Goal: Task Accomplishment & Management: Manage account settings

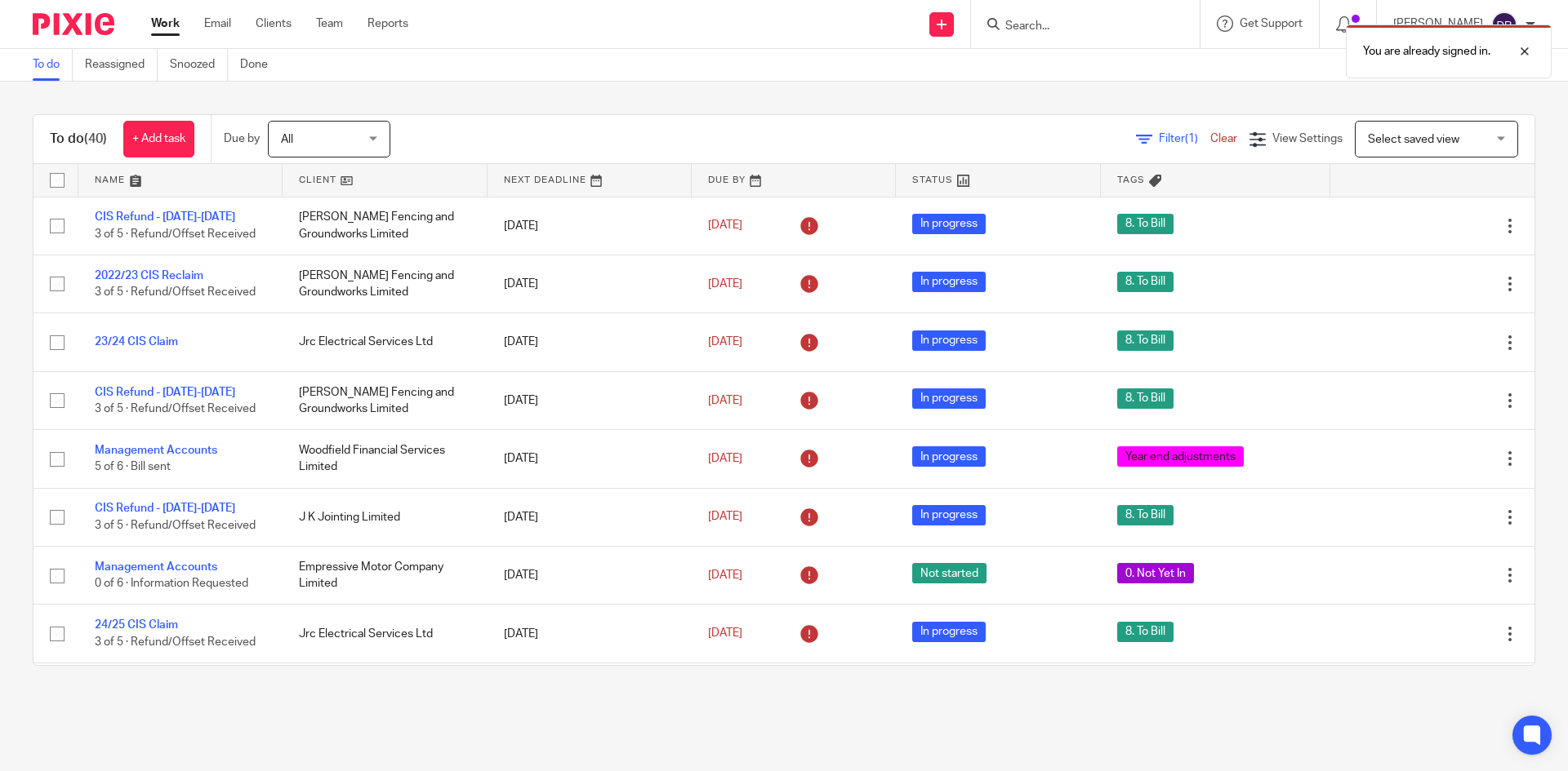
click at [1047, 29] on div "You are already signed in." at bounding box center [1168, 47] width 768 height 62
click at [1512, 53] on div at bounding box center [1512, 51] width 44 height 20
click at [1068, 18] on form at bounding box center [1090, 23] width 174 height 21
click at [1064, 22] on input "Search" at bounding box center [1076, 27] width 147 height 14
type input "doggi"
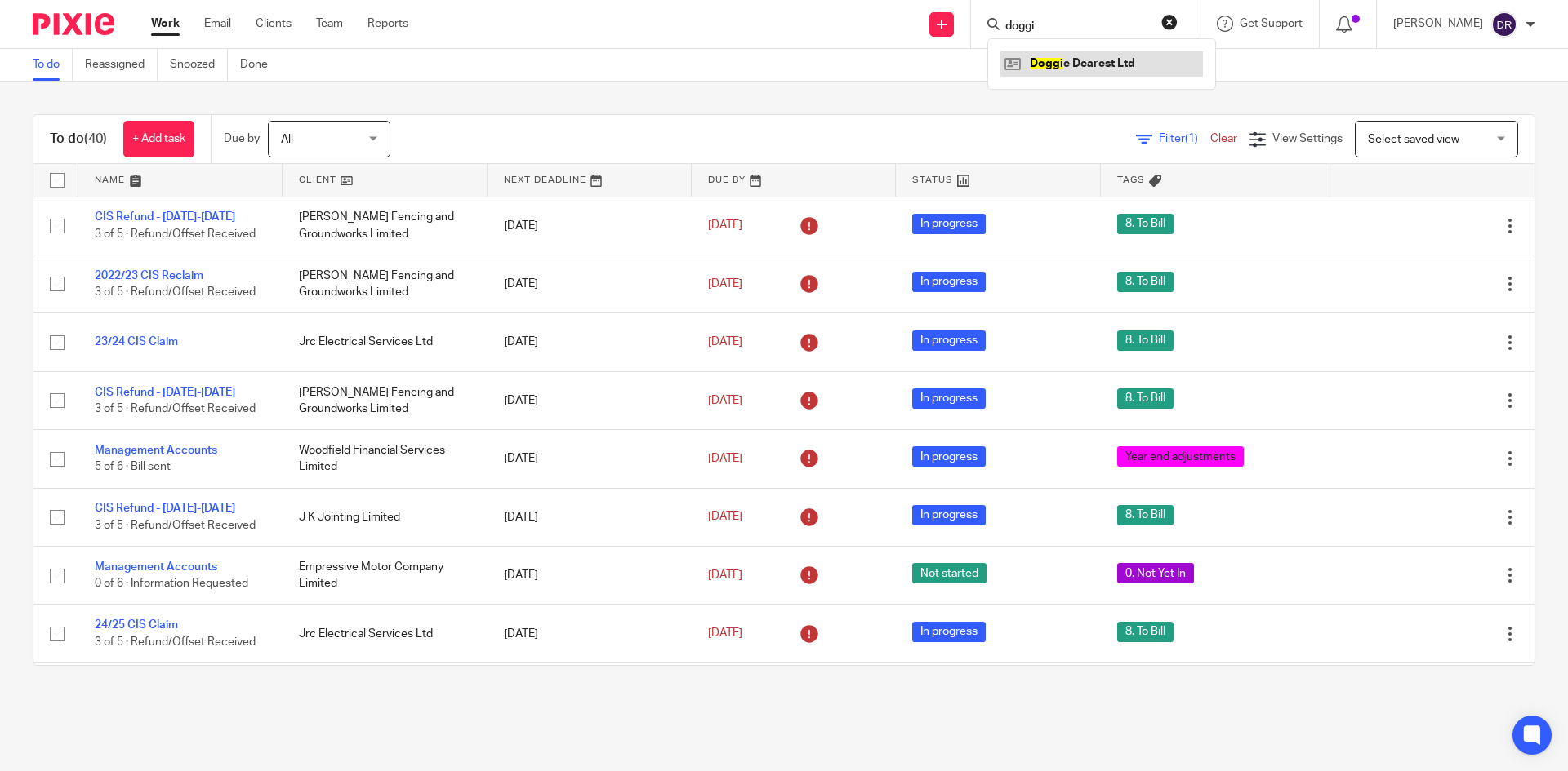
click at [1060, 62] on link at bounding box center [1101, 63] width 202 height 24
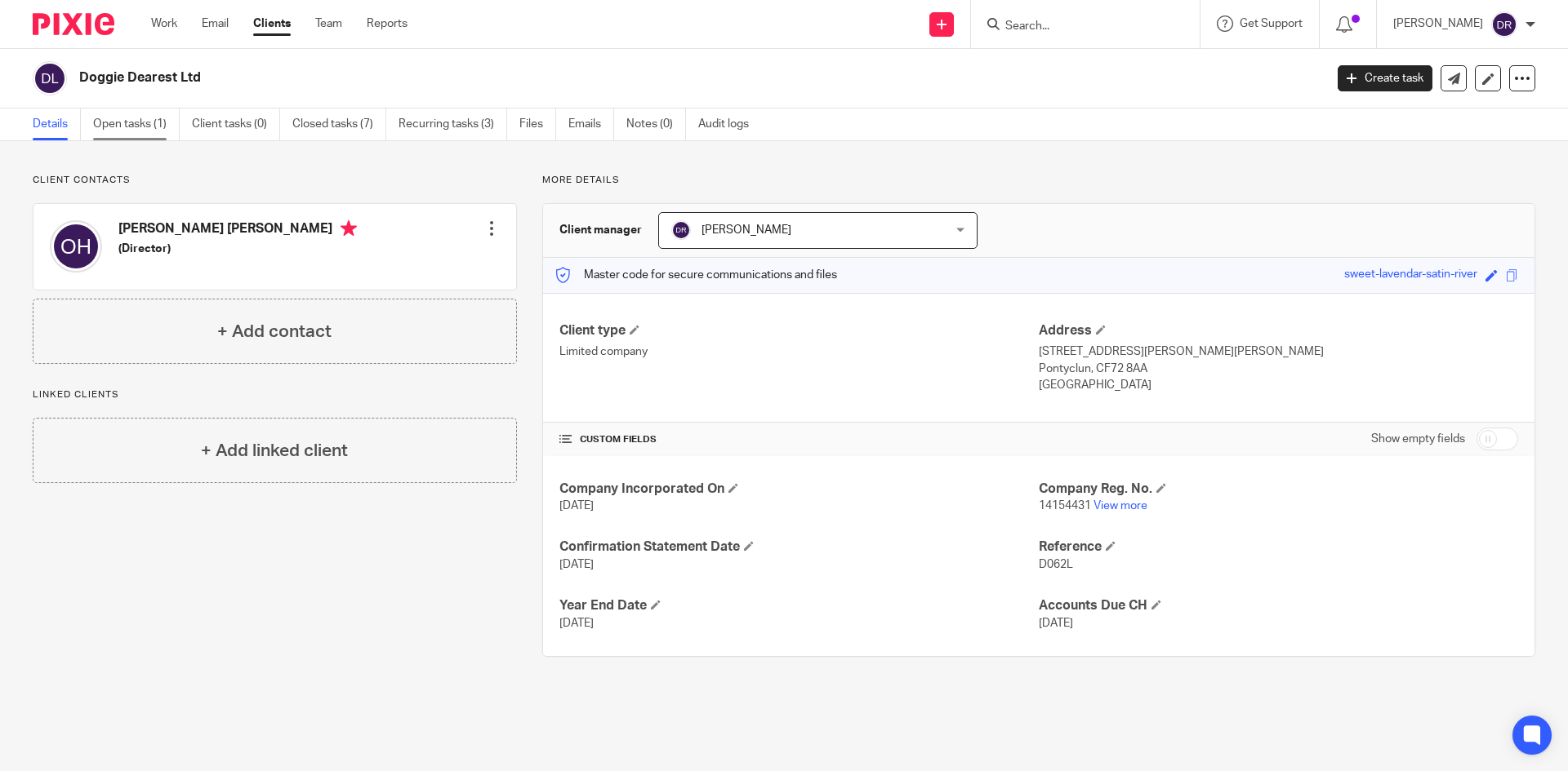
click at [164, 128] on link "Open tasks (1)" at bounding box center [137, 124] width 86 height 31
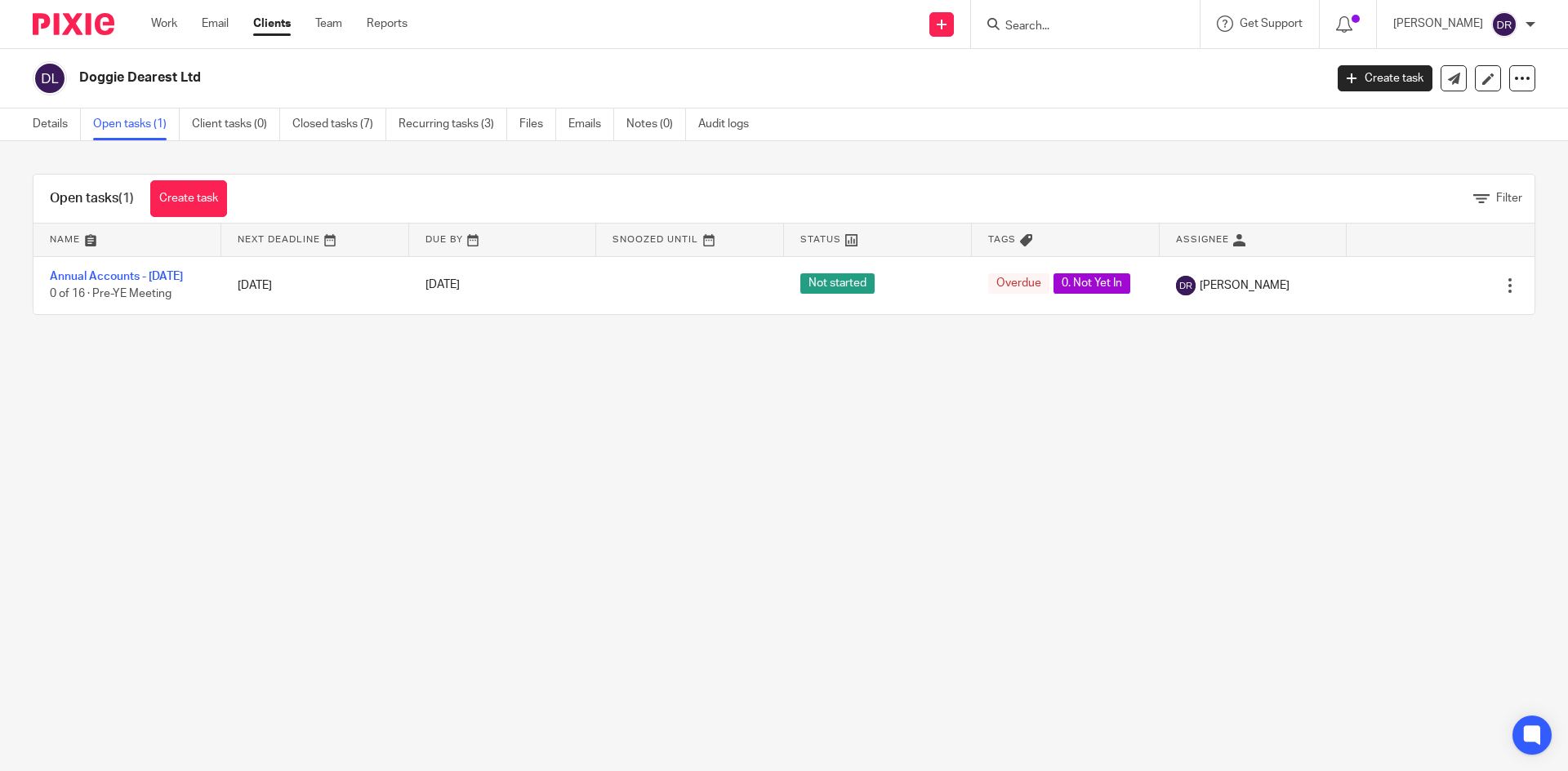
click at [88, 24] on img at bounding box center [73, 24] width 82 height 22
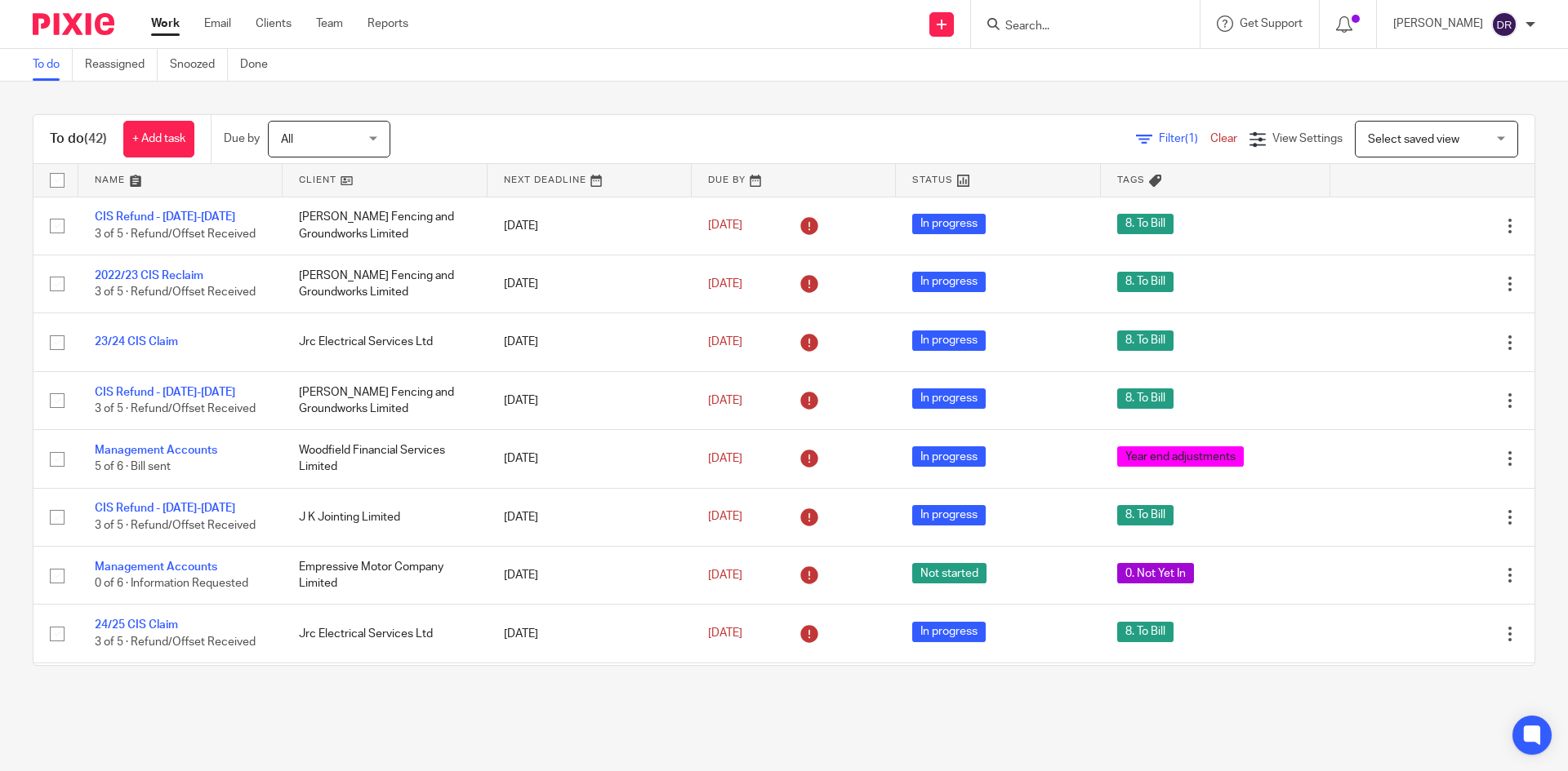
click at [326, 178] on link at bounding box center [384, 181] width 204 height 32
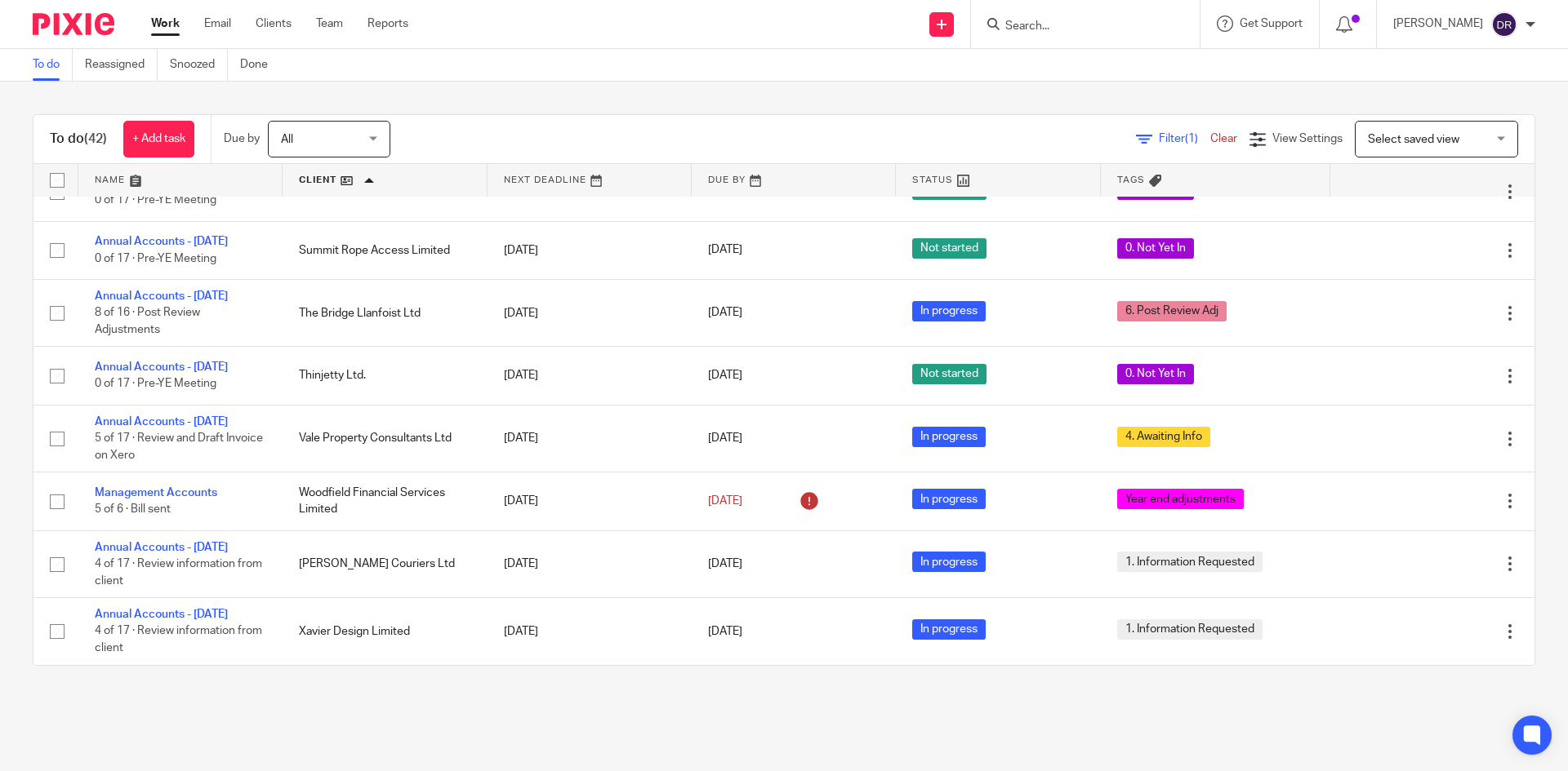
scroll to position [2181, 0]
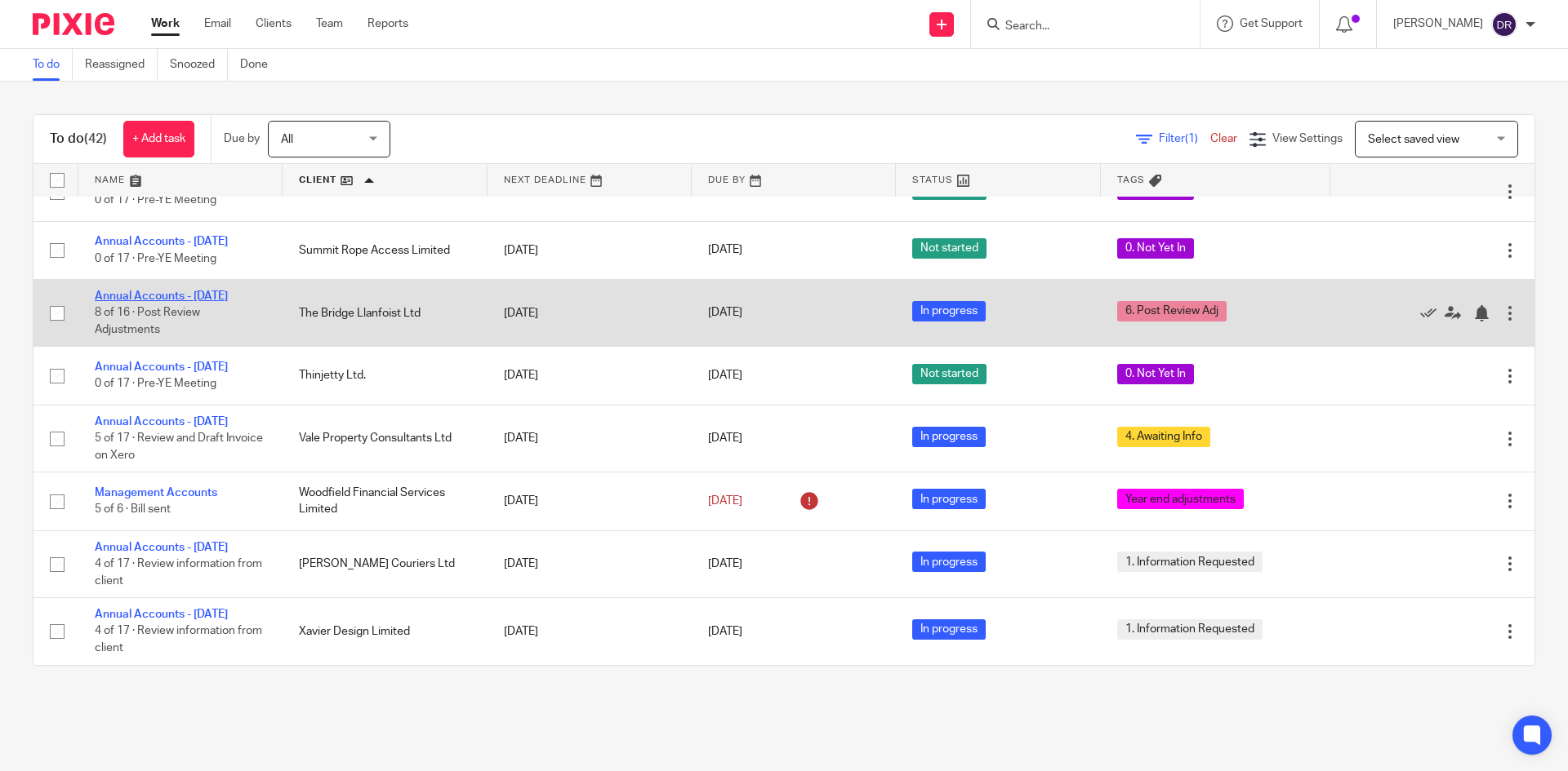
drag, startPoint x: 183, startPoint y: 241, endPoint x: 182, endPoint y: 253, distance: 12.0
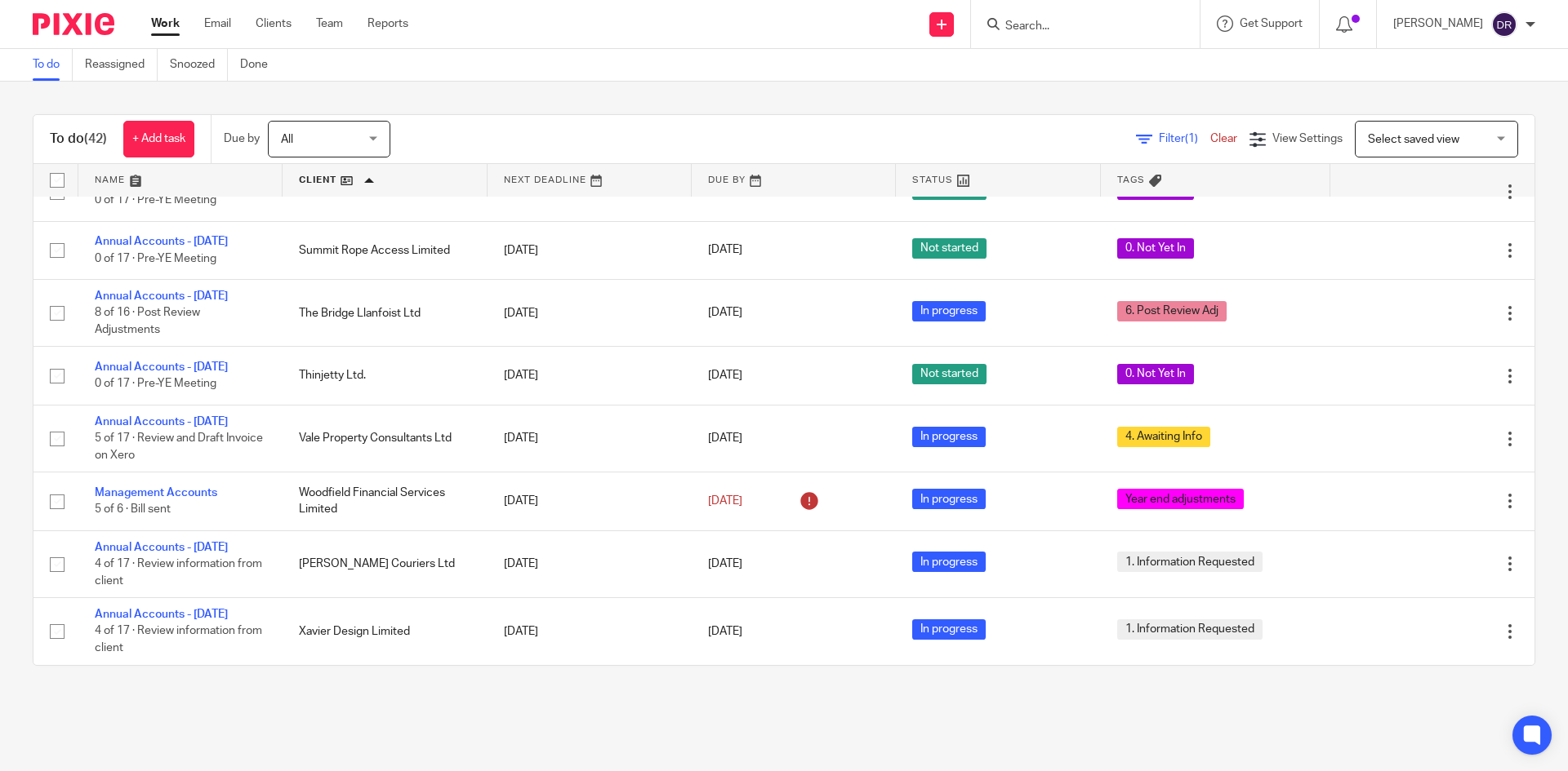
click at [99, 29] on img at bounding box center [73, 24] width 82 height 22
click at [106, 22] on img at bounding box center [73, 24] width 82 height 22
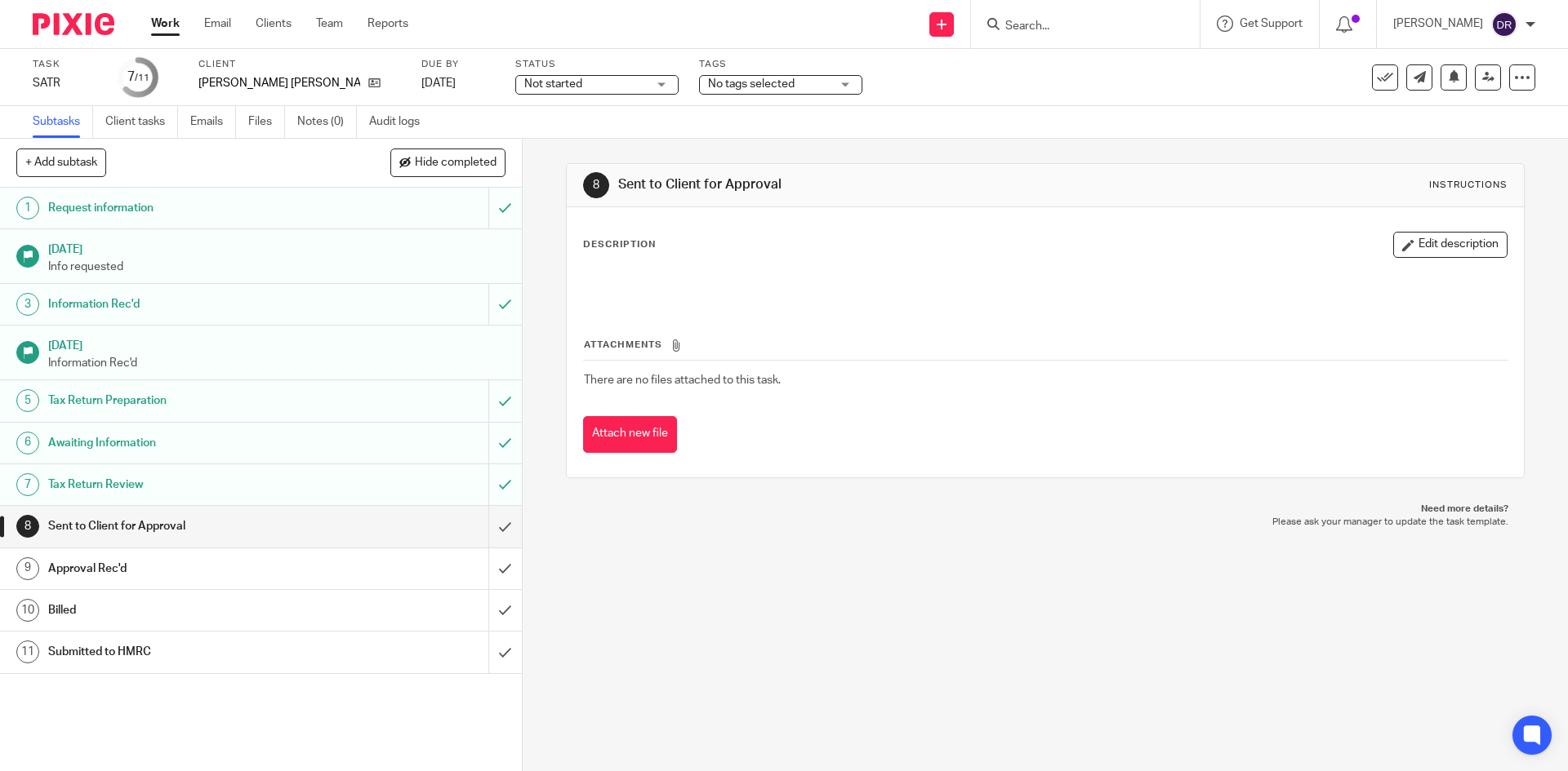
click at [773, 89] on span "No tags selected" at bounding box center [752, 84] width 86 height 12
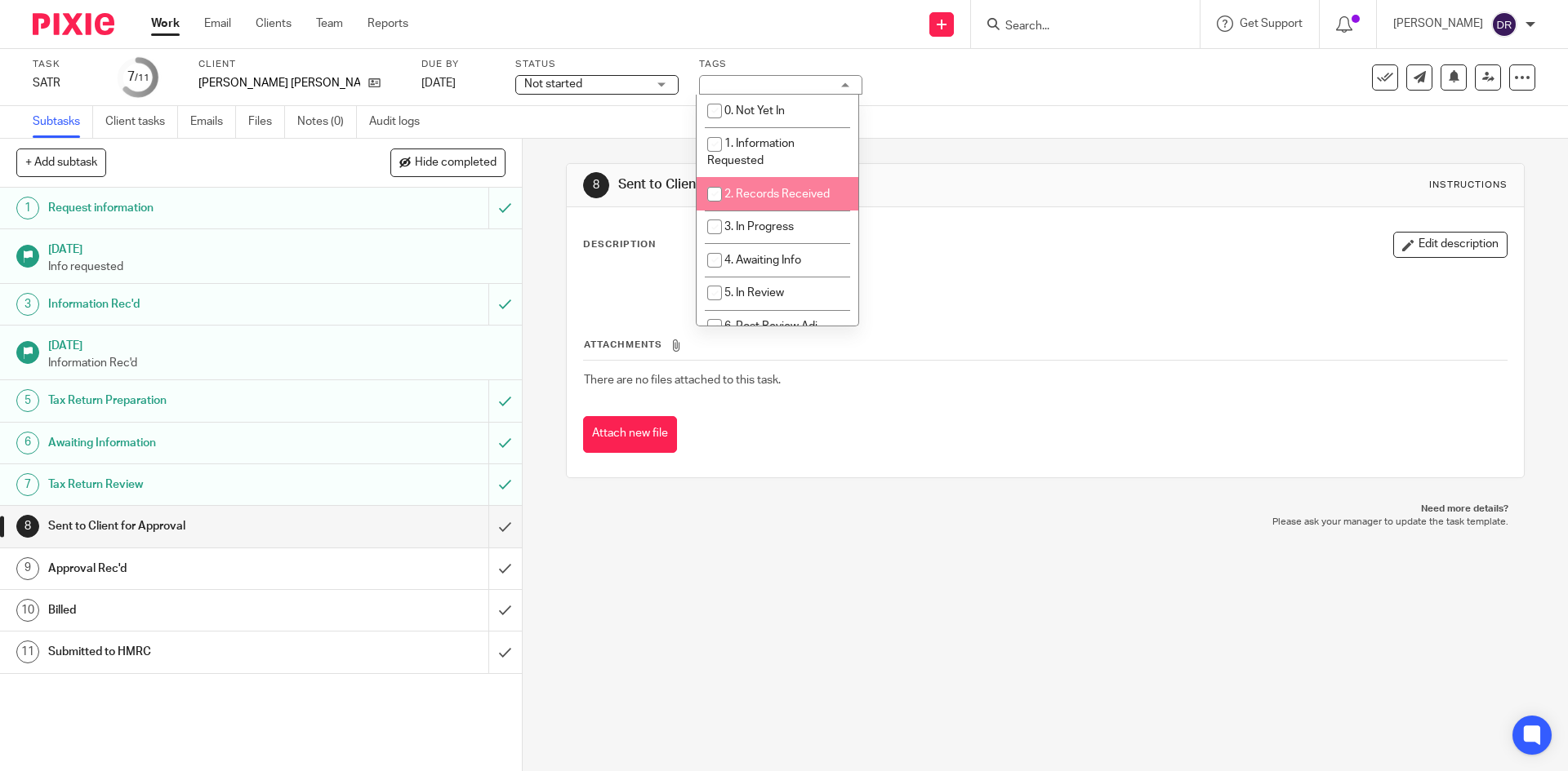
scroll to position [82, 0]
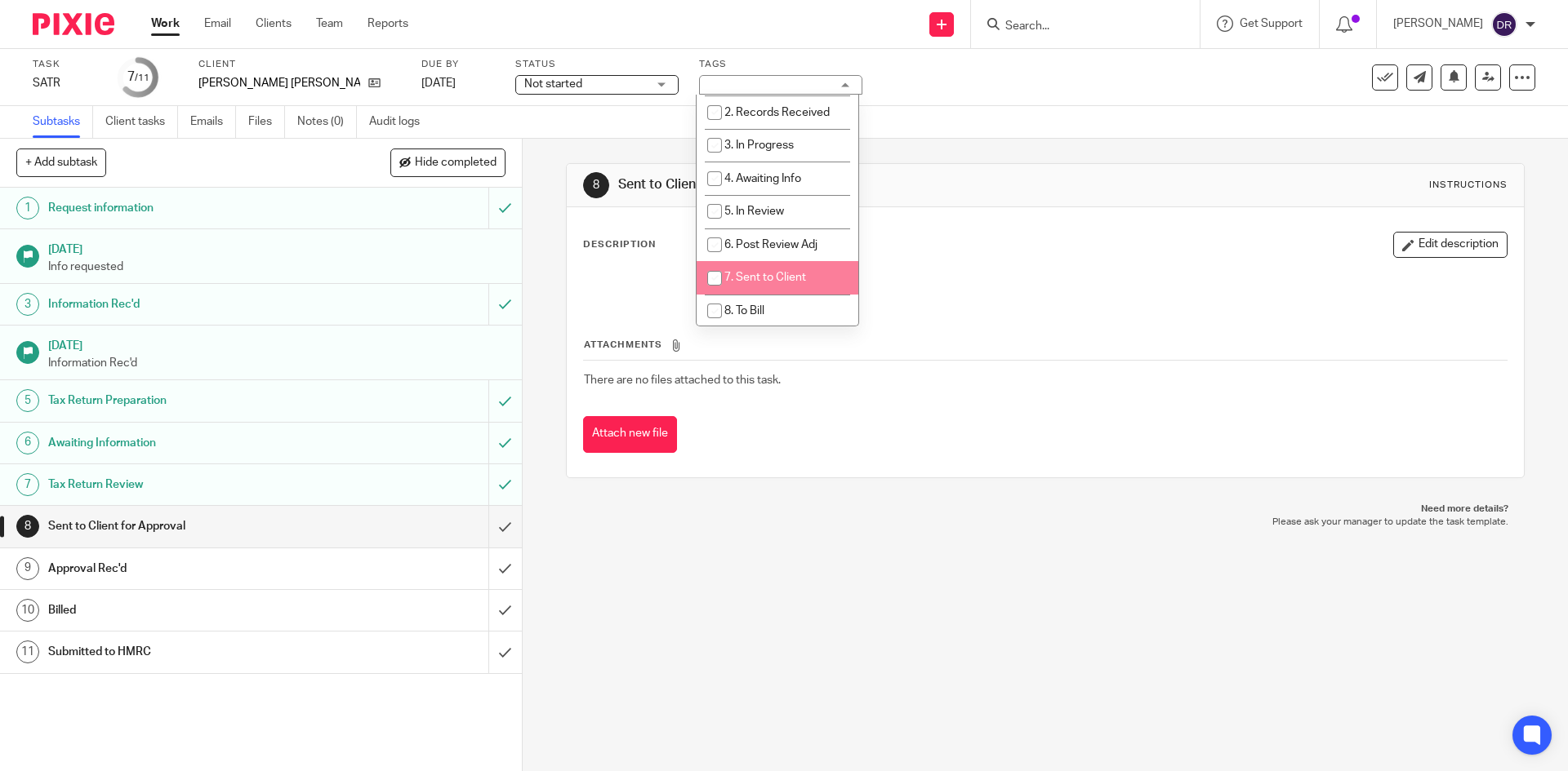
click at [781, 272] on span "7. Sent to Client" at bounding box center [765, 277] width 82 height 12
checkbox input "true"
drag, startPoint x: 759, startPoint y: 518, endPoint x: 717, endPoint y: 300, distance: 222.0
click at [760, 518] on p "Please ask your manager to update the task template." at bounding box center [1045, 522] width 925 height 13
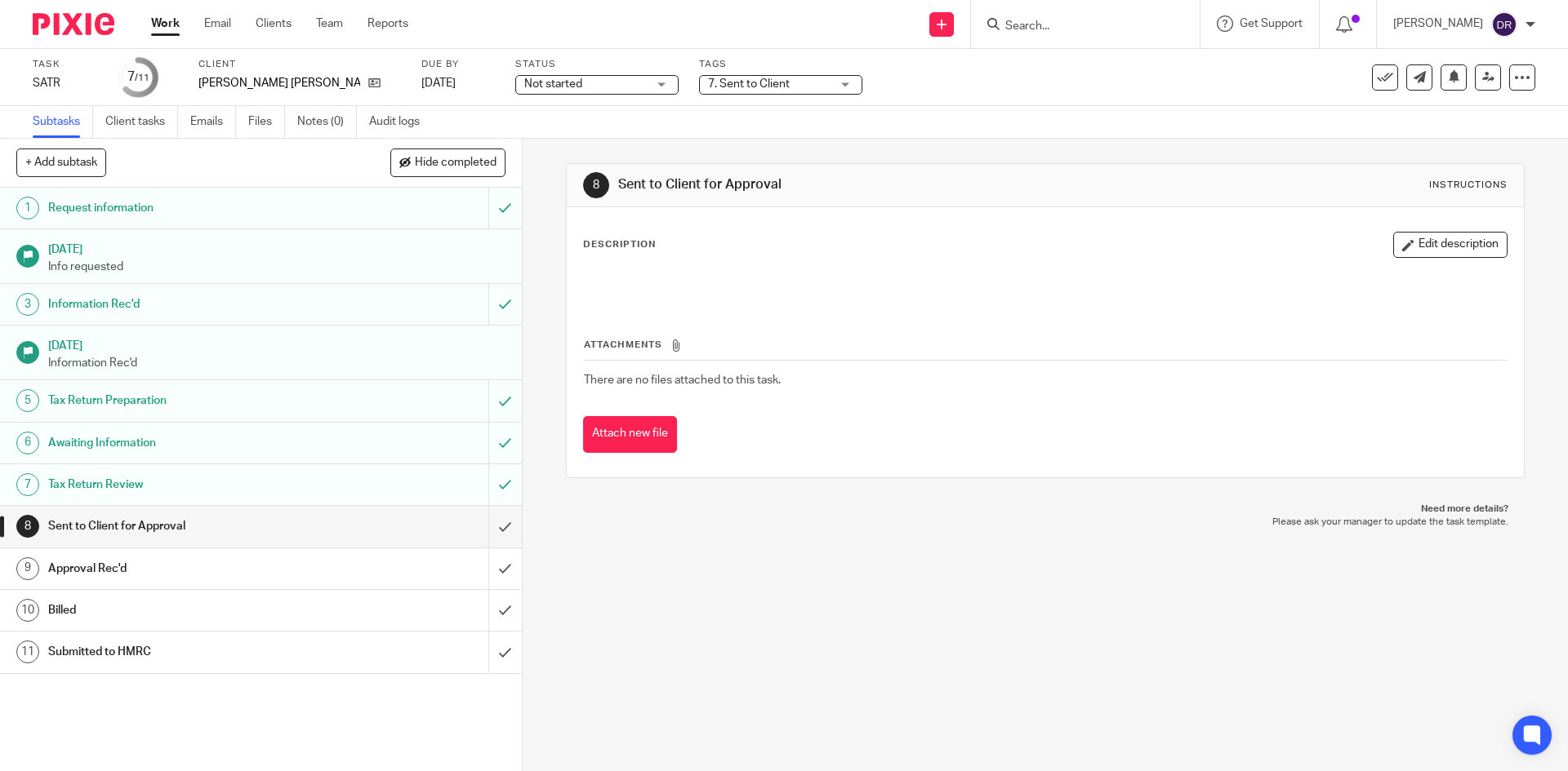
click at [625, 81] on span "Not started" at bounding box center [585, 84] width 122 height 17
click at [598, 138] on li "In progress" at bounding box center [593, 144] width 162 height 33
click at [658, 592] on div "8 Sent to Client for Approval Instructions Description Edit description Attachm…" at bounding box center [1045, 455] width 1046 height 633
click at [486, 521] on input "submit" at bounding box center [261, 526] width 521 height 40
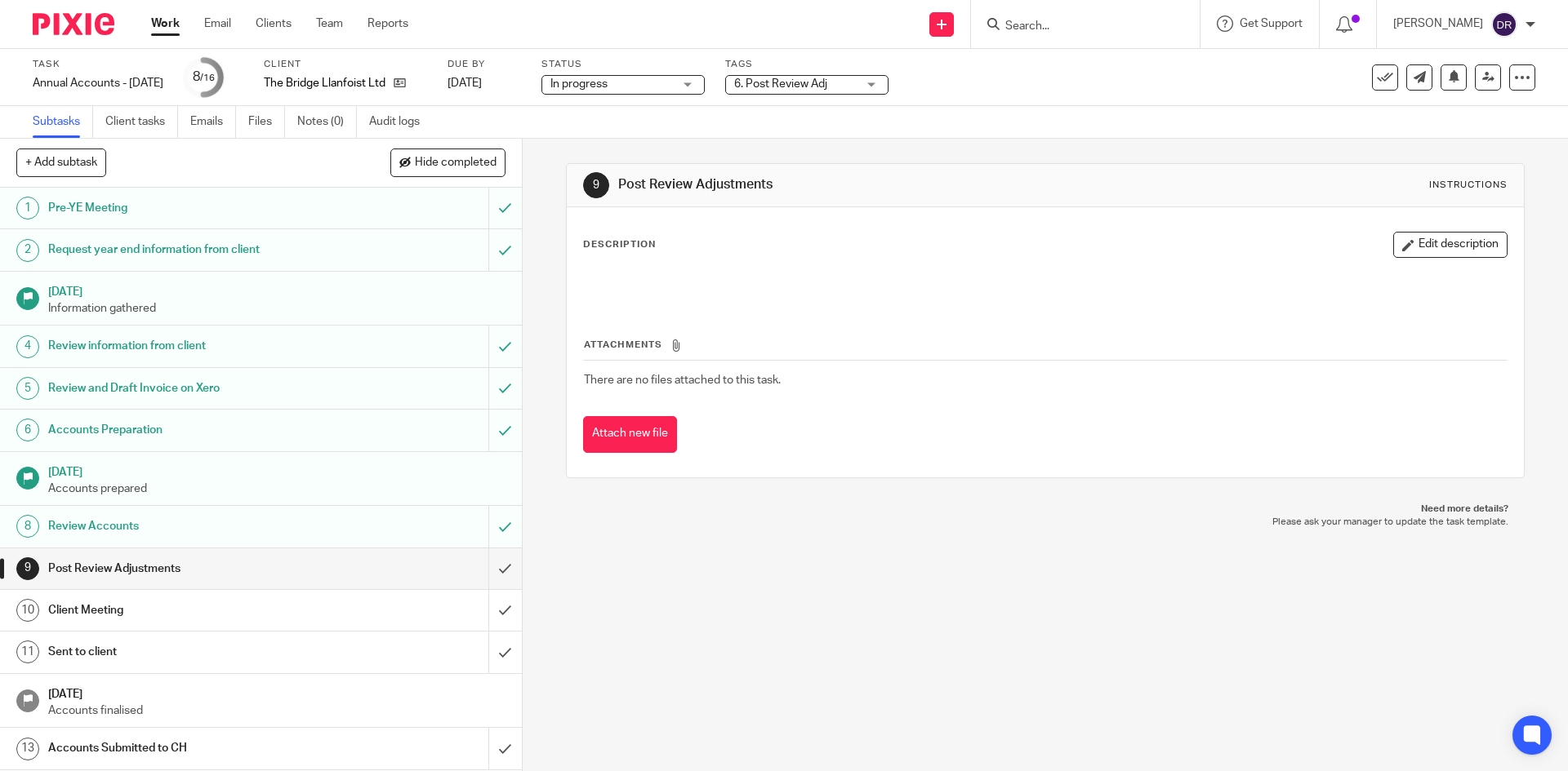
click at [782, 78] on span "6. Post Review Adj" at bounding box center [781, 84] width 94 height 12
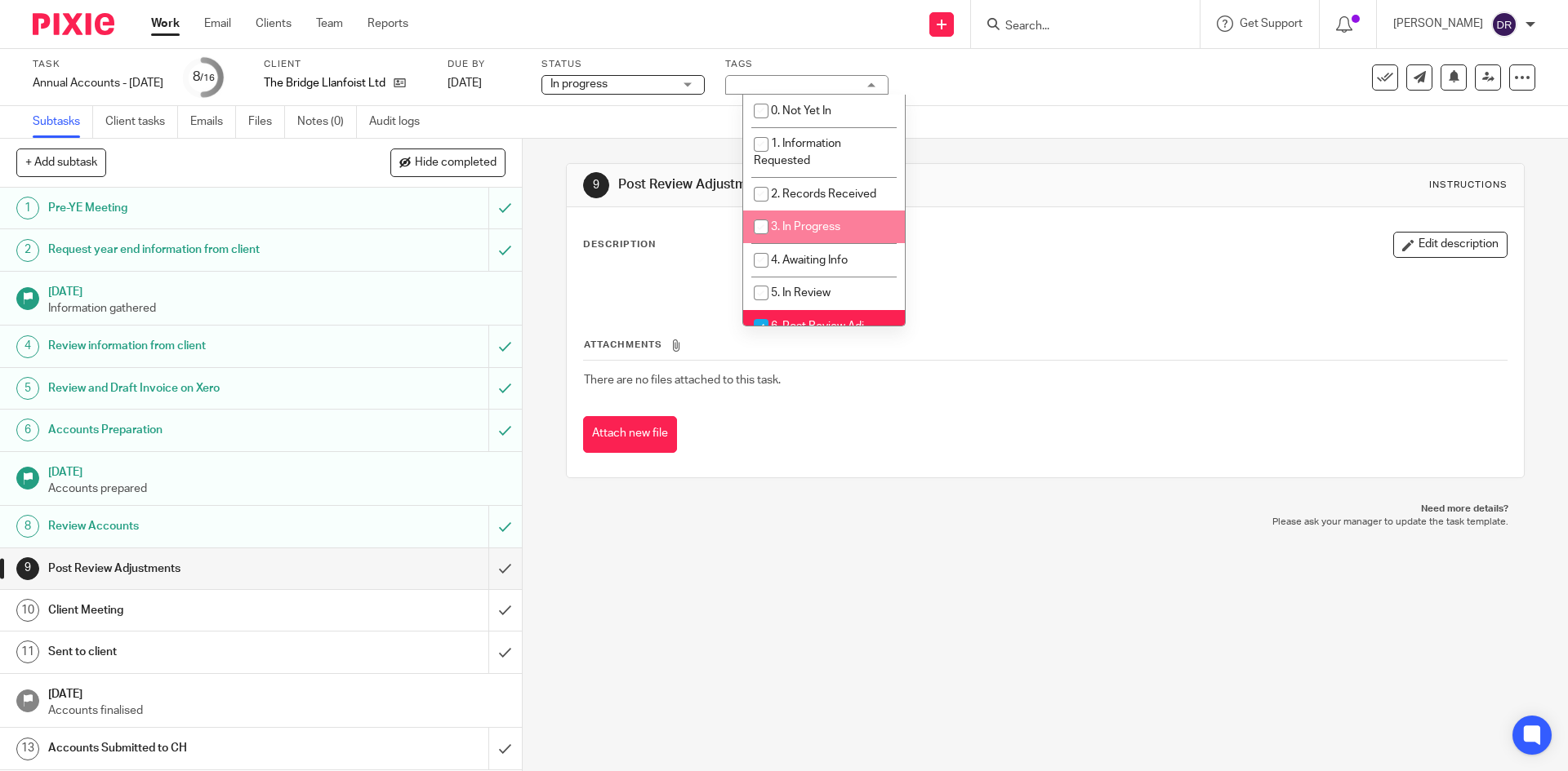
scroll to position [82, 0]
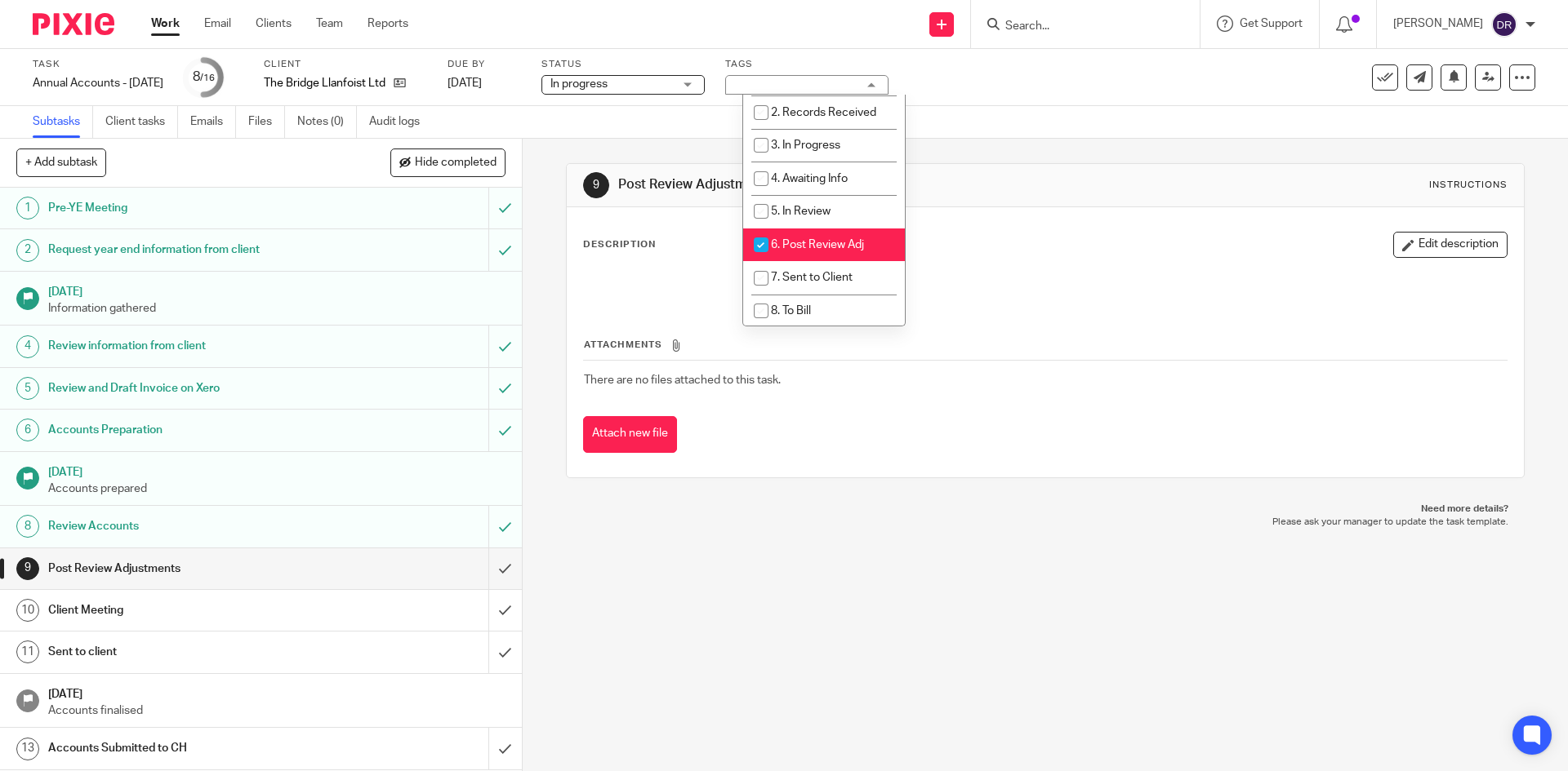
click at [831, 245] on span "6. Post Review Adj" at bounding box center [817, 244] width 94 height 12
checkbox input "false"
click at [830, 278] on span "7. Sent to Client" at bounding box center [811, 277] width 82 height 12
checkbox input "true"
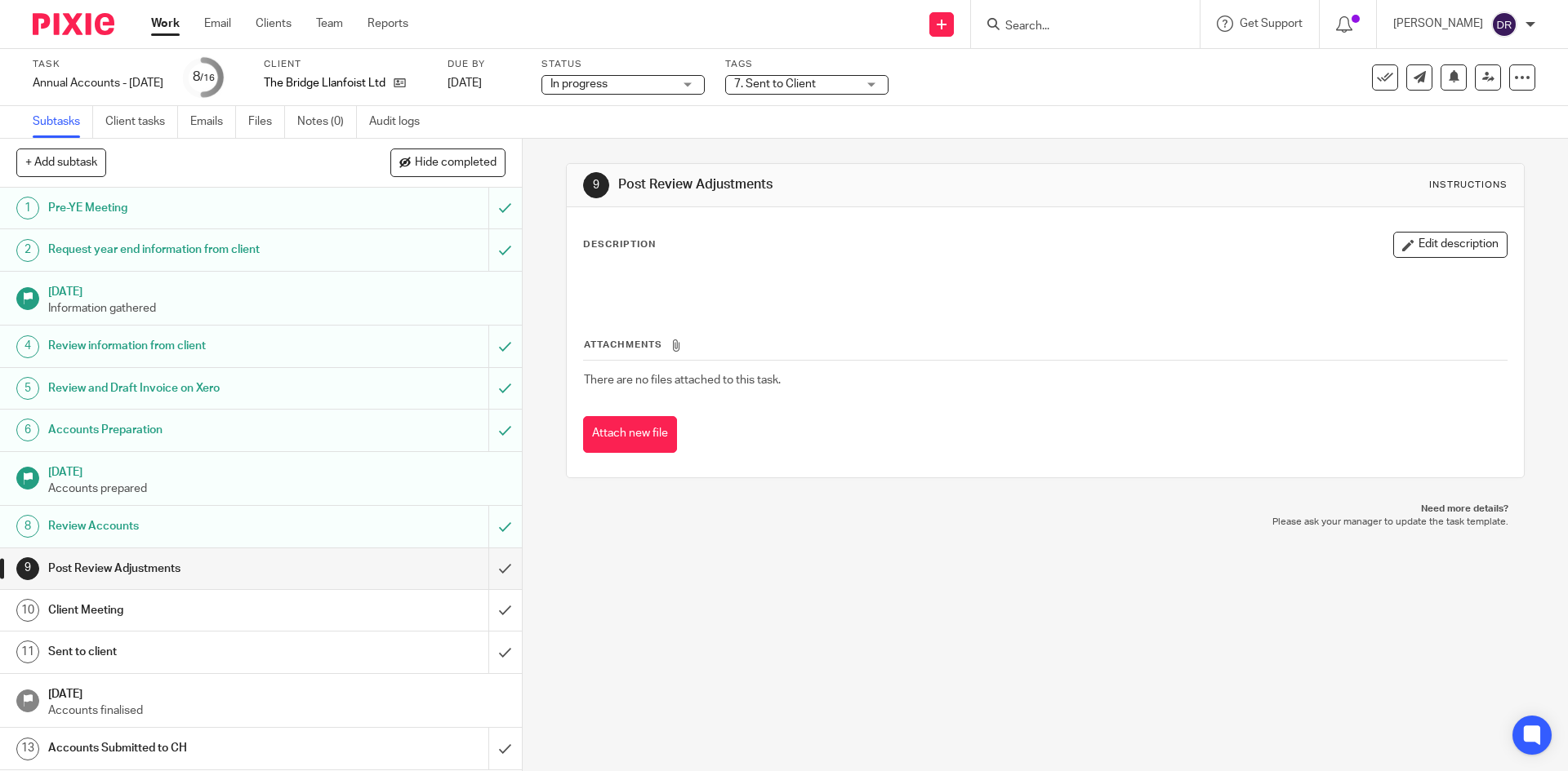
click at [797, 492] on div "9 Post Review Adjustments Instructions Description Edit description Attachments…" at bounding box center [1044, 320] width 958 height 364
click at [487, 563] on input "submit" at bounding box center [261, 568] width 521 height 40
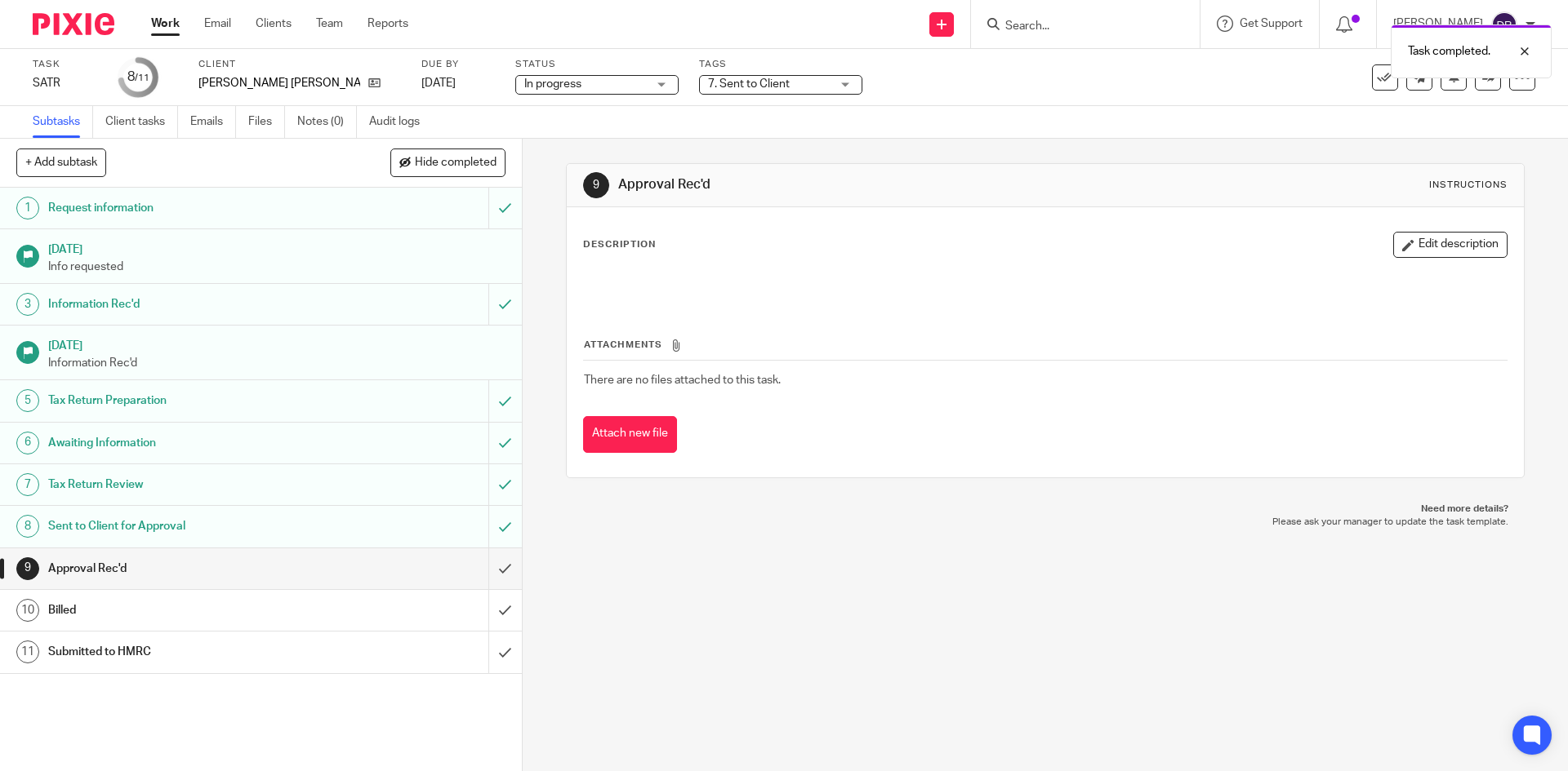
click at [107, 22] on img at bounding box center [73, 24] width 82 height 22
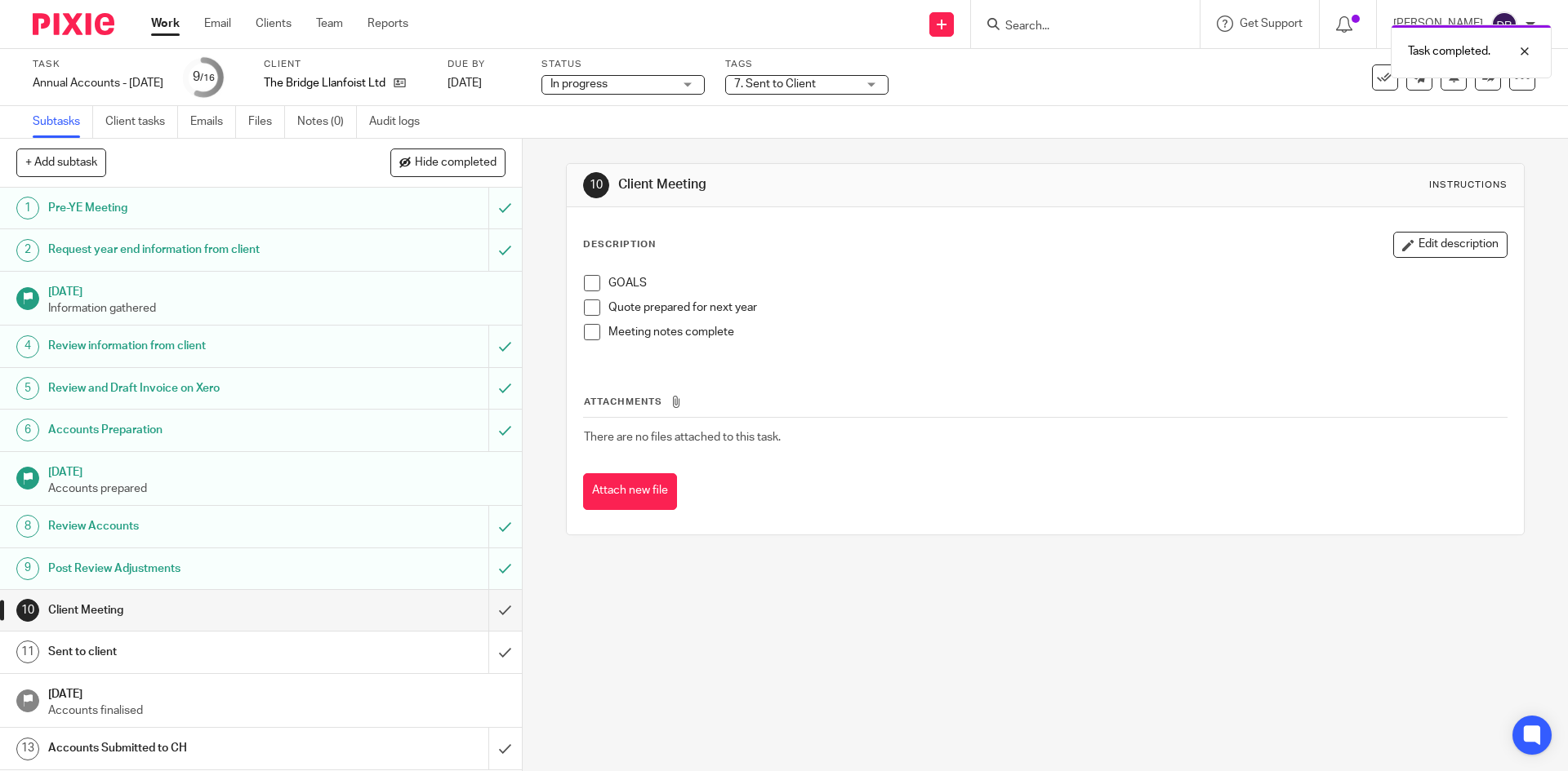
click at [57, 30] on img at bounding box center [73, 24] width 82 height 22
